Goal: Information Seeking & Learning: Check status

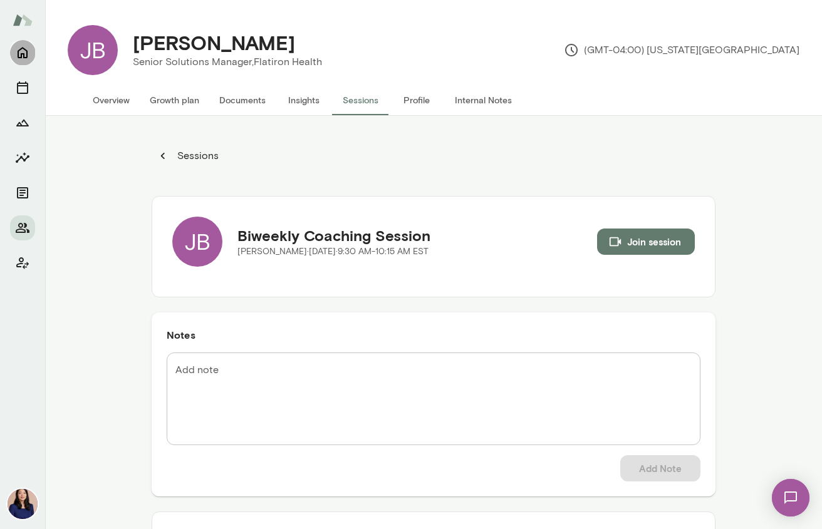
click at [18, 56] on icon "Home" at bounding box center [23, 53] width 10 height 11
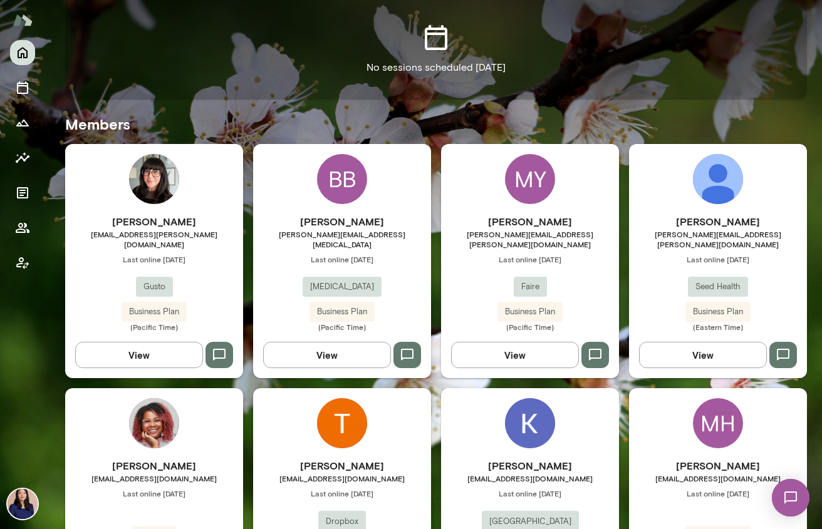
scroll to position [450, 0]
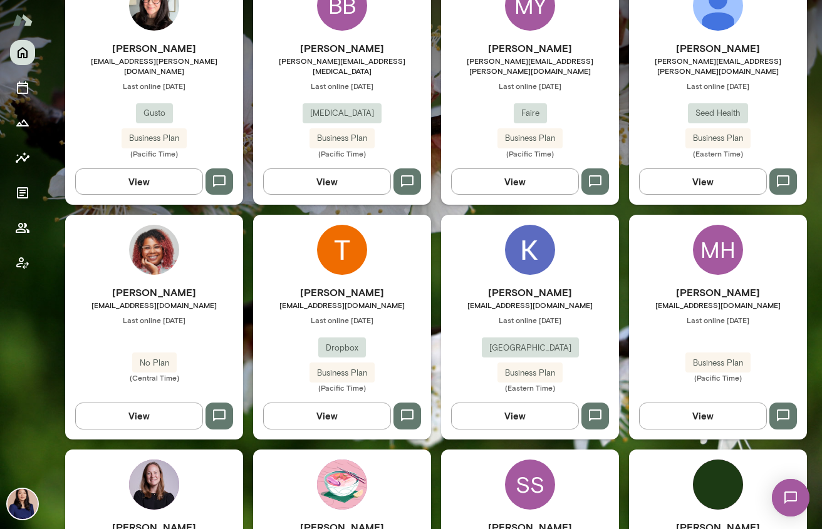
click at [150, 233] on img at bounding box center [154, 250] width 50 height 50
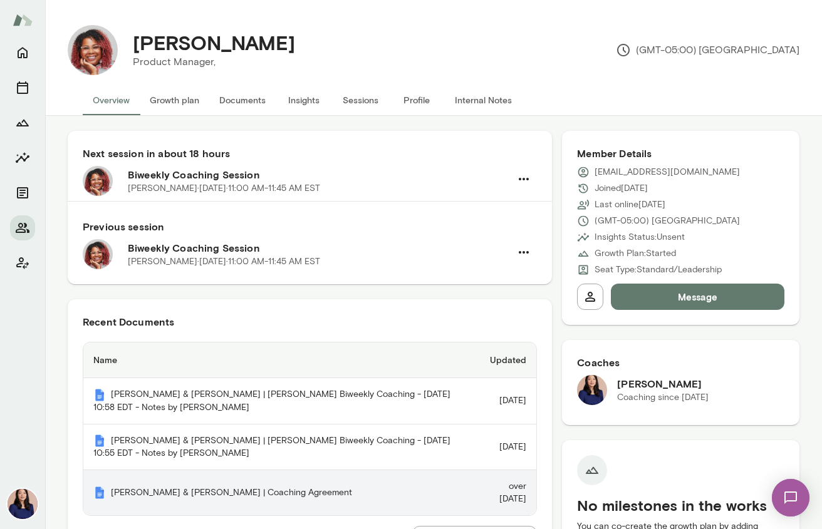
click at [162, 498] on th "[PERSON_NAME] & [PERSON_NAME] | Coaching Agreement" at bounding box center [278, 492] width 390 height 45
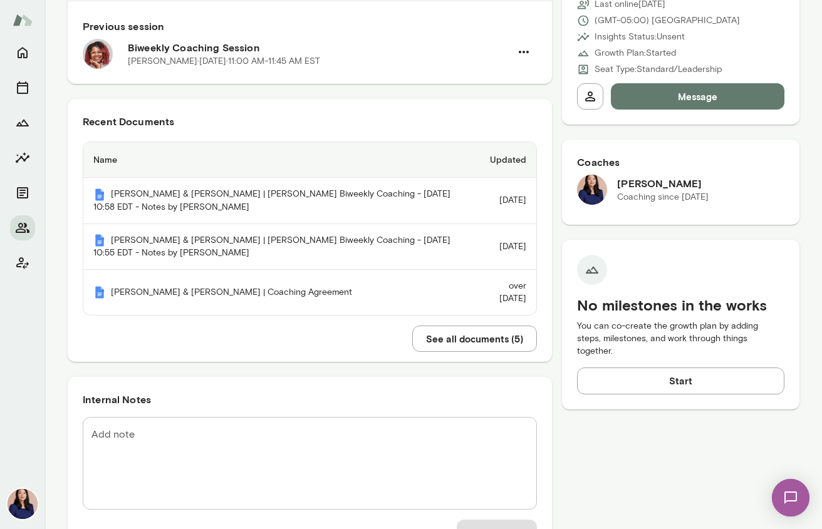
scroll to position [203, 0]
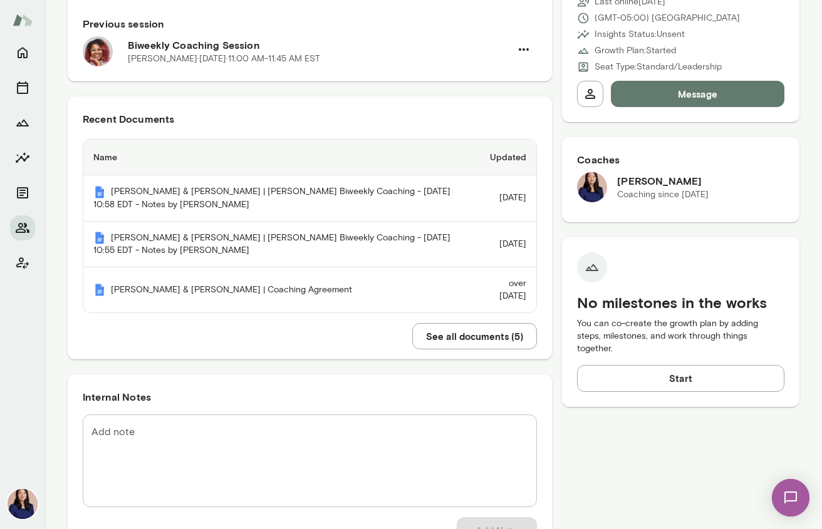
click at [435, 343] on button "See all documents ( 5 )" at bounding box center [474, 336] width 125 height 26
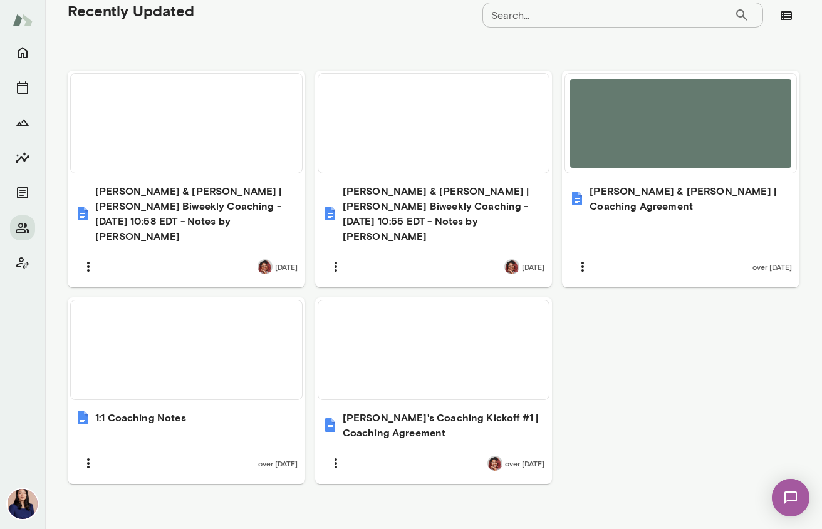
scroll to position [410, 0]
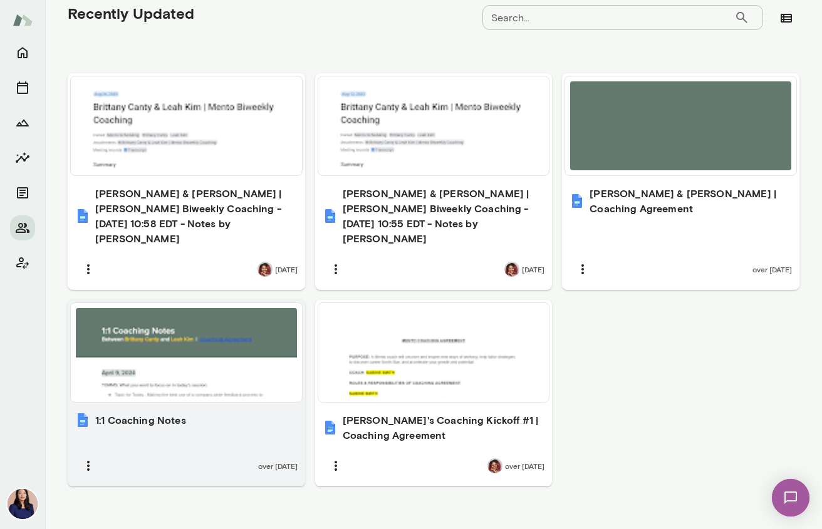
click at [230, 338] on div at bounding box center [186, 352] width 221 height 89
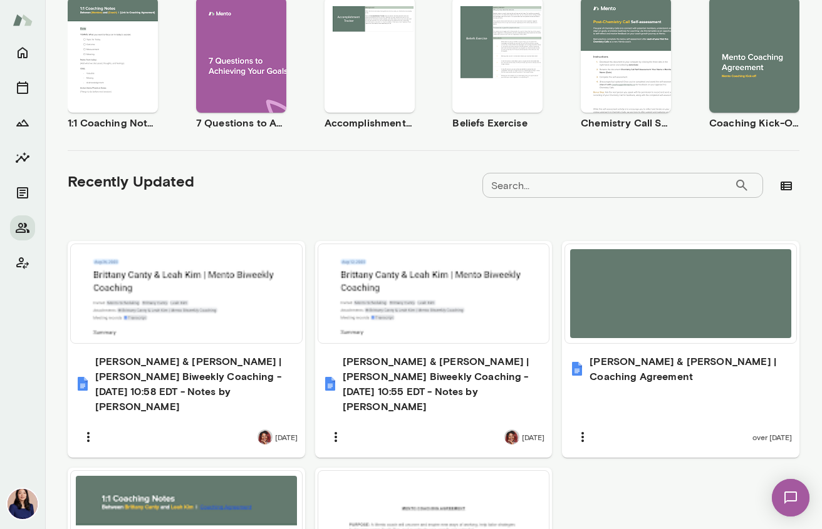
scroll to position [0, 0]
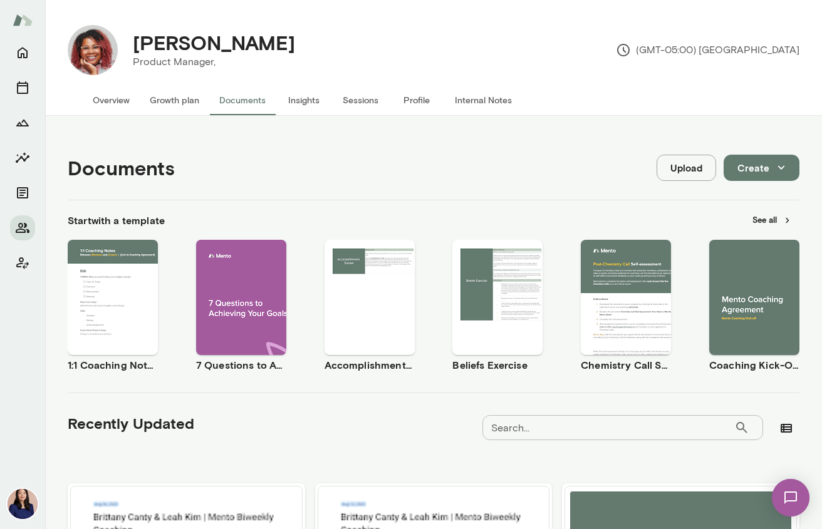
click at [118, 106] on button "Overview" at bounding box center [111, 100] width 57 height 30
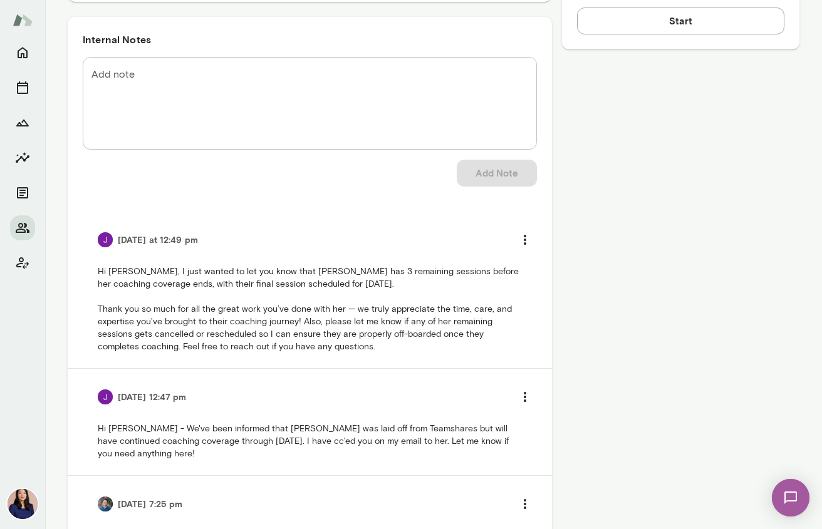
scroll to position [688, 0]
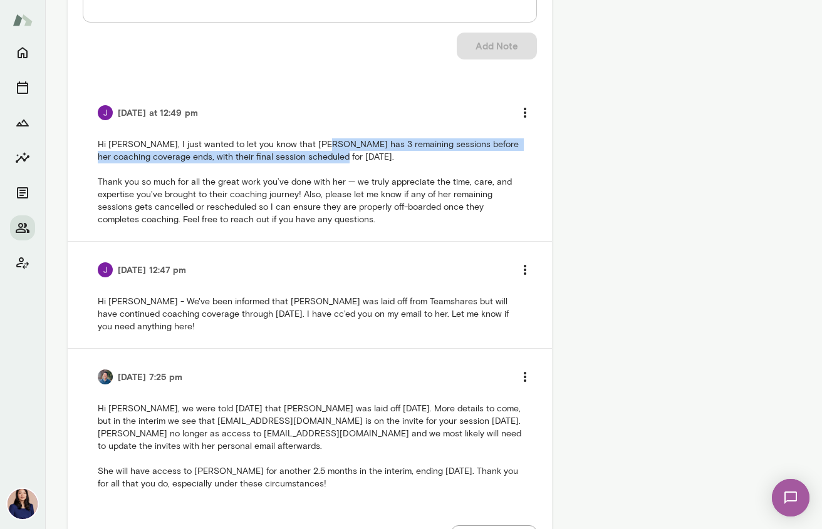
drag, startPoint x: 307, startPoint y: 144, endPoint x: 301, endPoint y: 155, distance: 12.4
click at [301, 155] on p "Hi [PERSON_NAME], I just wanted to let you know that [PERSON_NAME] has 3 remain…" at bounding box center [310, 182] width 424 height 88
copy p "3 remaining sessions before her coaching coverage ends, with their final sessio…"
